Goal: Information Seeking & Learning: Check status

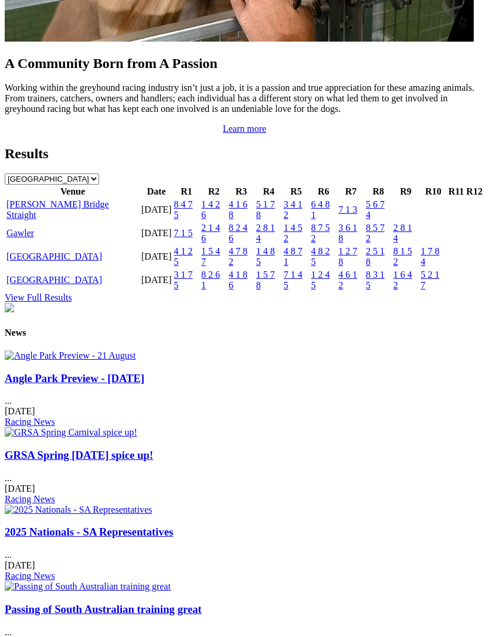
scroll to position [1233, 0]
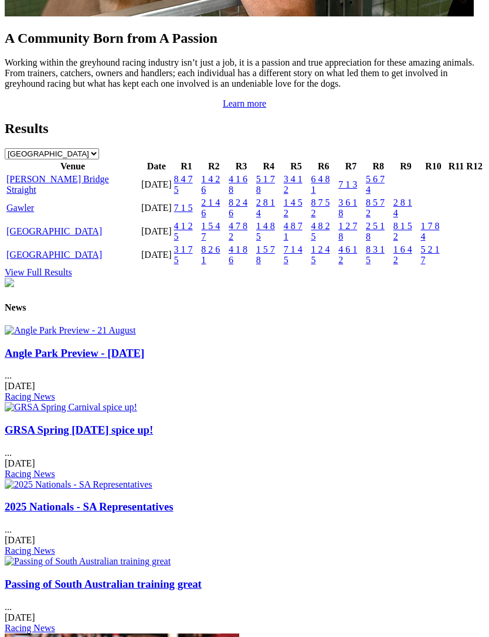
click at [43, 195] on link "[PERSON_NAME] Bridge Straight" at bounding box center [57, 184] width 103 height 21
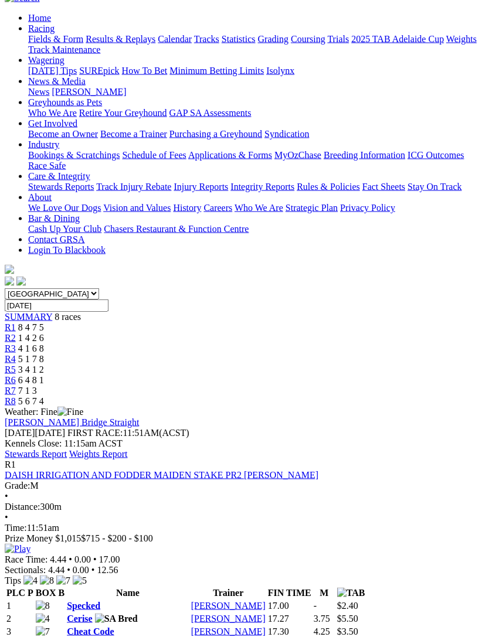
scroll to position [104, 0]
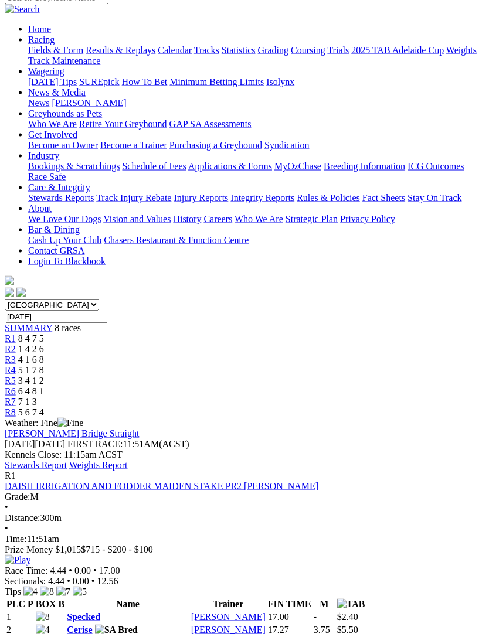
click at [67, 460] on link "Stewards Report" at bounding box center [36, 465] width 62 height 10
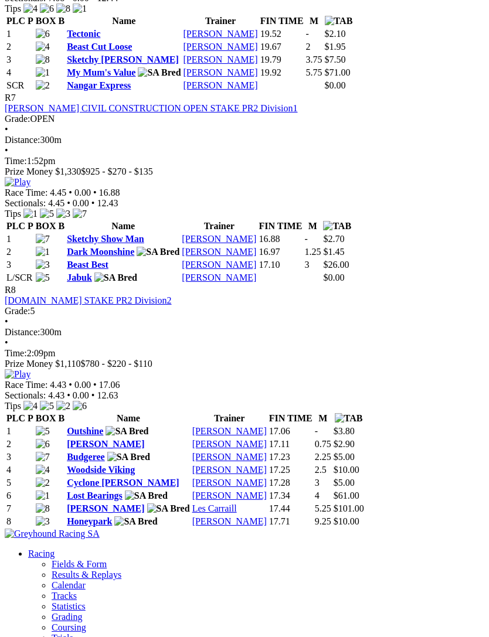
scroll to position [1766, 0]
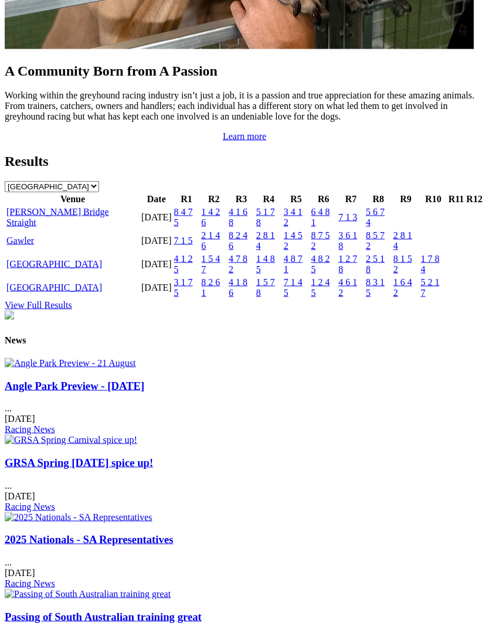
scroll to position [1200, 0]
click at [52, 227] on link "[PERSON_NAME] Bridge Straight" at bounding box center [57, 216] width 103 height 21
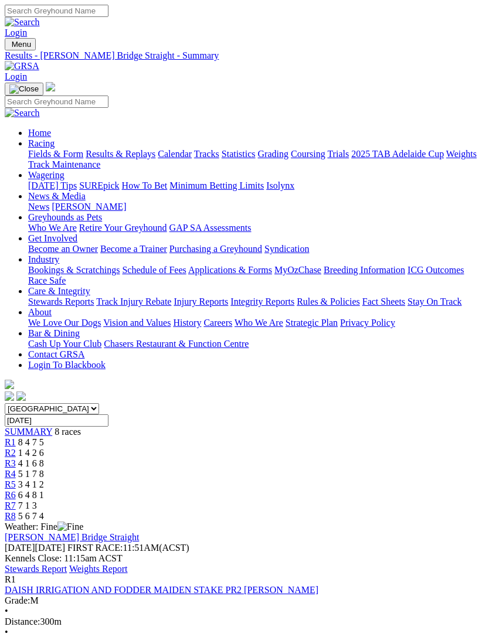
click at [67, 564] on link "Stewards Report" at bounding box center [36, 569] width 62 height 10
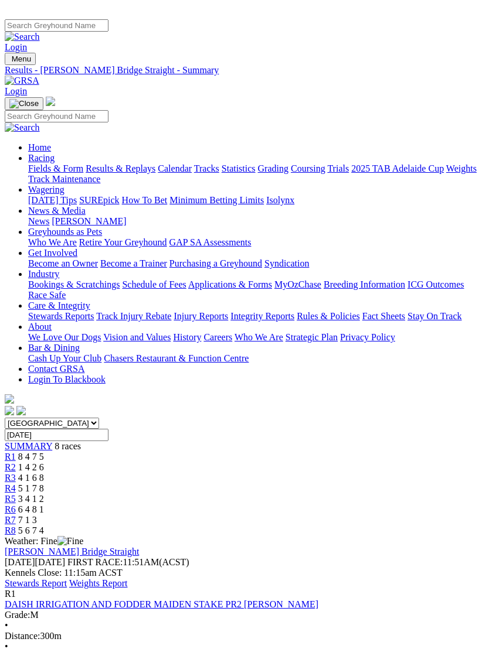
scroll to position [14, 0]
